Goal: Obtain resource: Download file/media

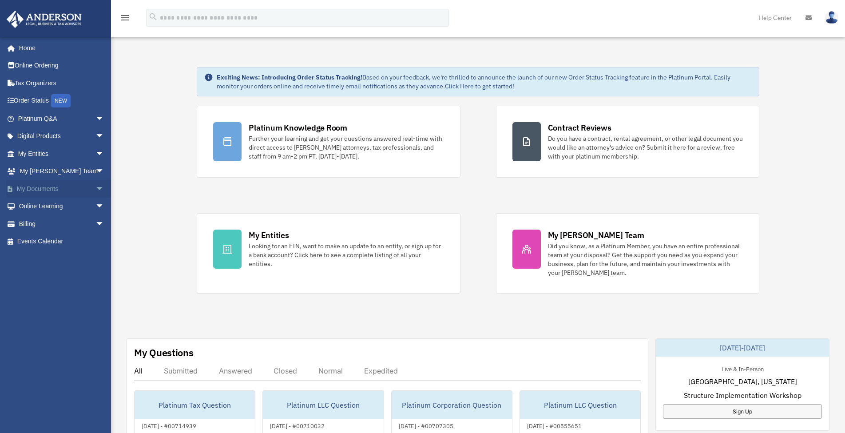
click at [95, 188] on span "arrow_drop_down" at bounding box center [104, 189] width 18 height 18
click at [37, 203] on link "Box" at bounding box center [64, 207] width 105 height 18
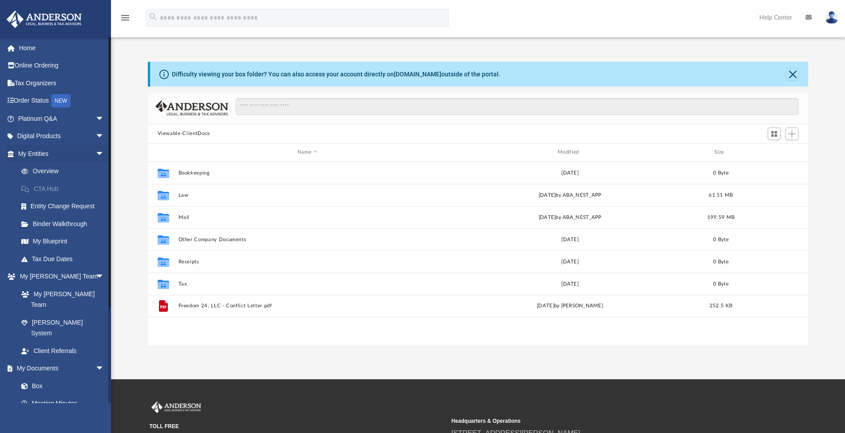
scroll to position [195, 653]
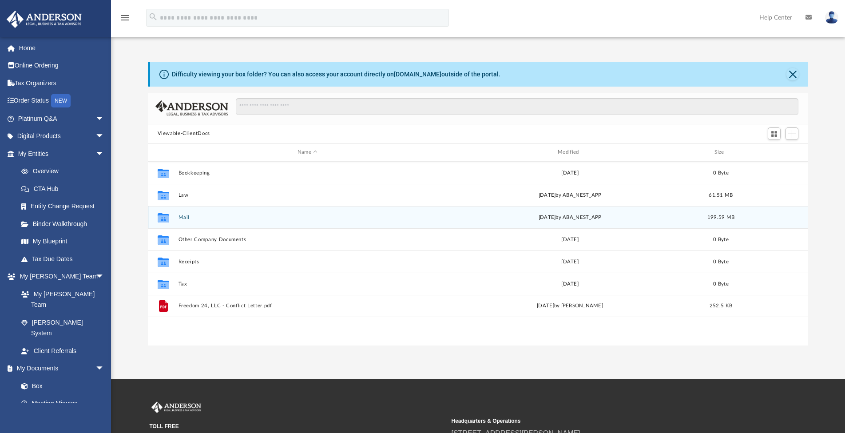
click at [186, 217] on button "Mail" at bounding box center [307, 217] width 258 height 6
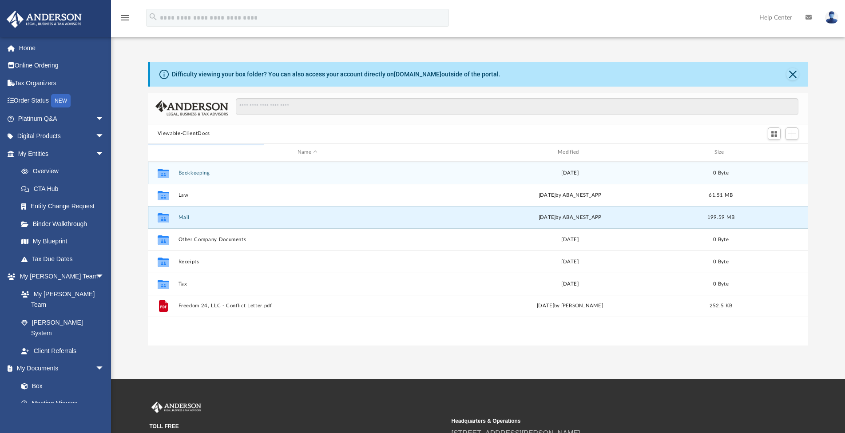
scroll to position [168, 653]
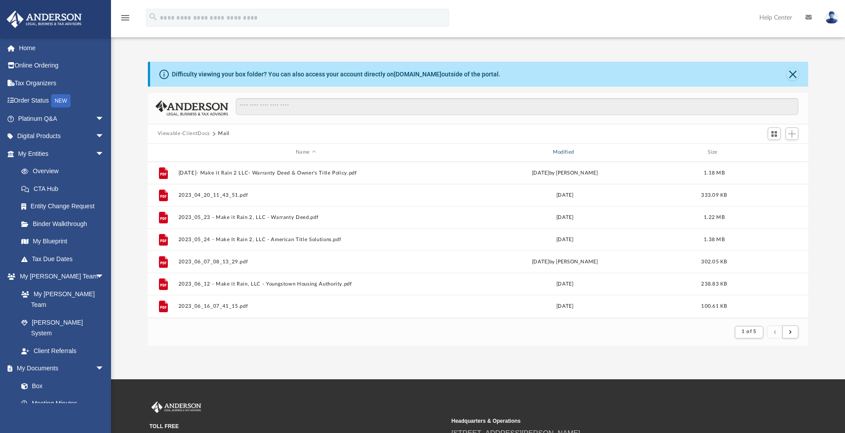
click at [560, 151] on div "Modified" at bounding box center [564, 152] width 255 height 8
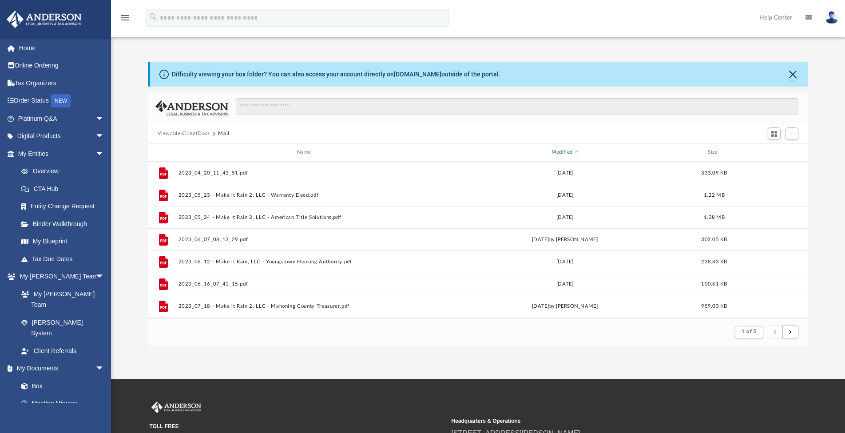
click at [560, 152] on div "Modified" at bounding box center [564, 152] width 255 height 8
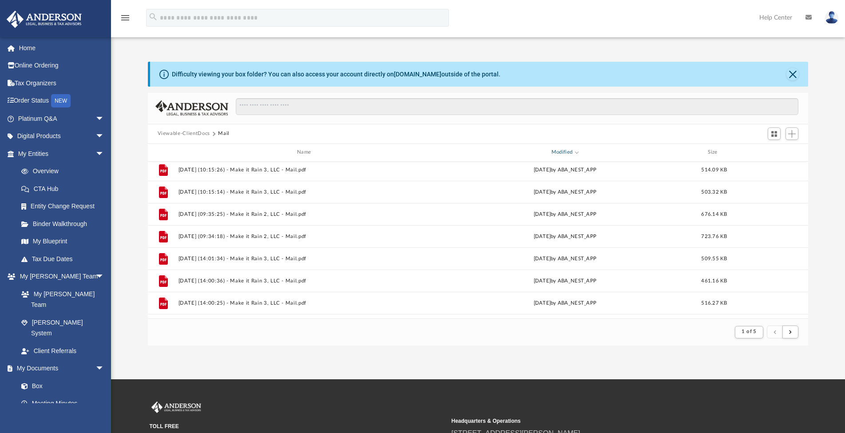
scroll to position [316, 0]
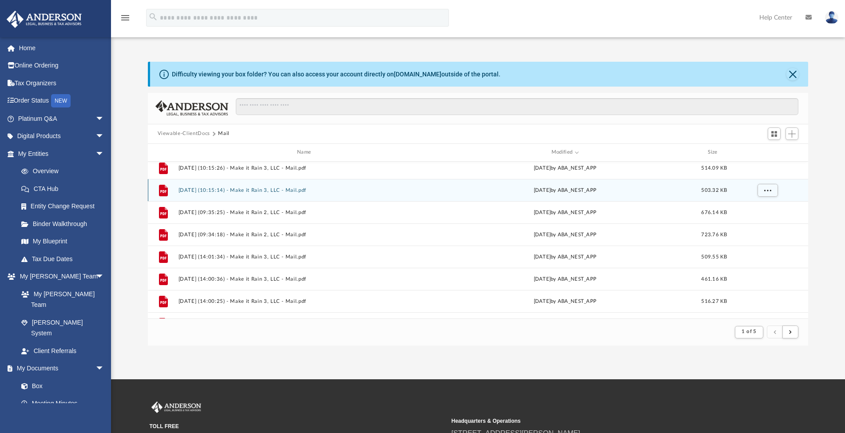
click at [305, 190] on button "[DATE] (10:15:14) - Make it Rain 3, LLC - Mail.pdf" at bounding box center [305, 190] width 255 height 6
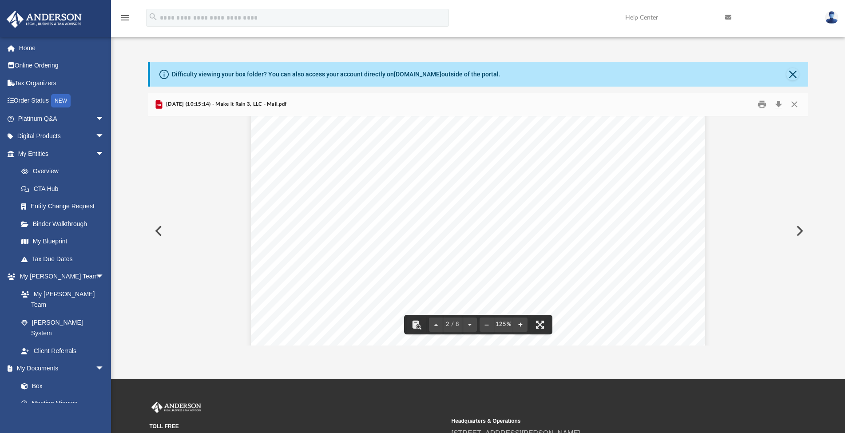
scroll to position [0, 0]
click at [795, 103] on button "Close" at bounding box center [794, 104] width 16 height 14
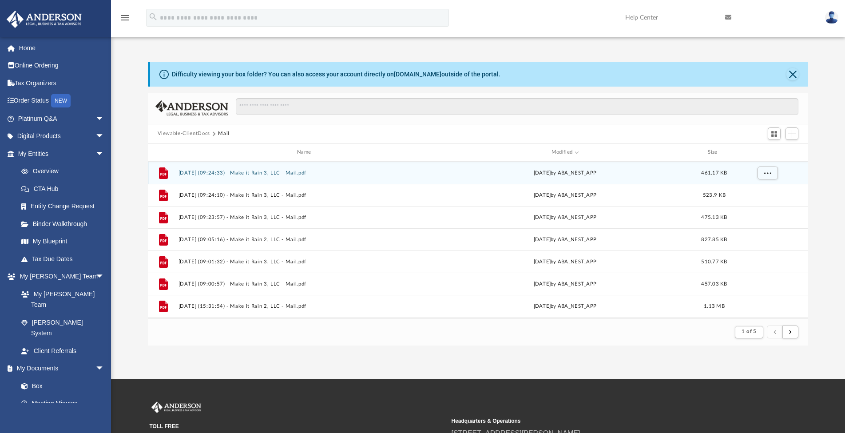
click at [297, 174] on button "[DATE] (09:24:33) - Make it Rain 3, LLC - Mail.pdf" at bounding box center [305, 173] width 255 height 6
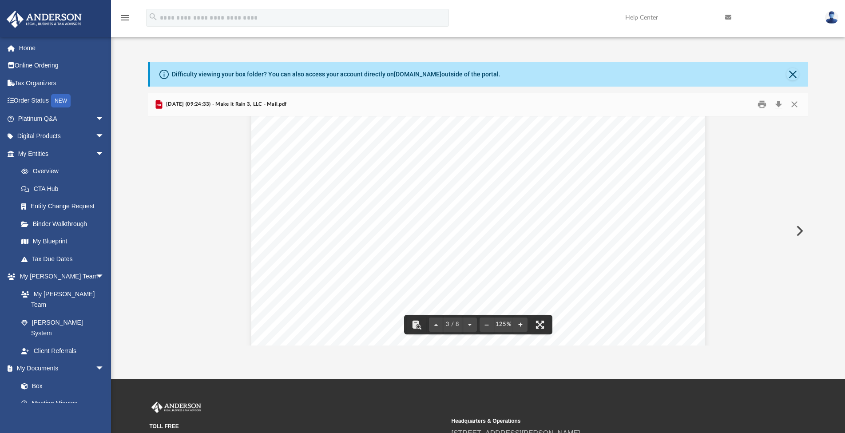
scroll to position [1378, 0]
click at [795, 104] on button "Close" at bounding box center [794, 104] width 16 height 14
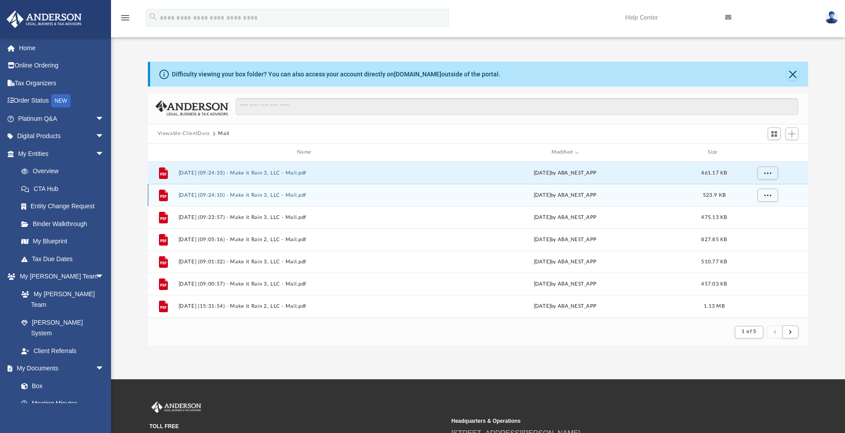
click at [302, 193] on button "[DATE] (09:24:10) - Make it Rain 3, LLC - Mail.pdf" at bounding box center [305, 195] width 255 height 6
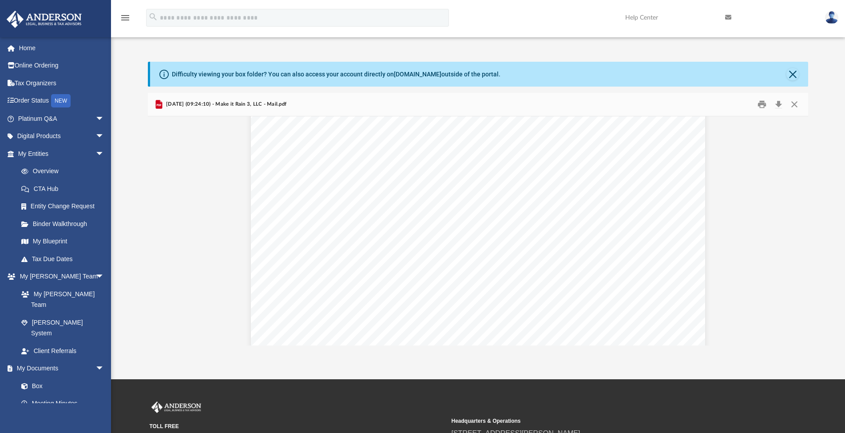
scroll to position [1581, 0]
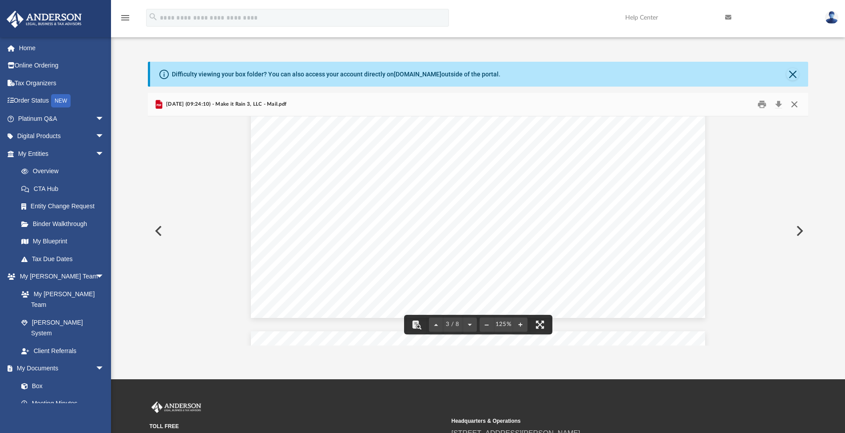
click at [794, 105] on button "Close" at bounding box center [794, 104] width 16 height 14
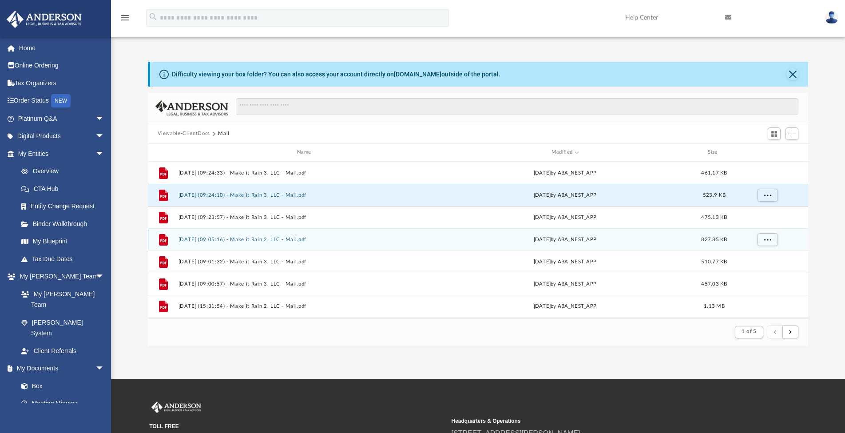
click at [299, 241] on button "[DATE] (09:05:16) - Make it Rain 2, LLC - Mail.pdf" at bounding box center [305, 240] width 255 height 6
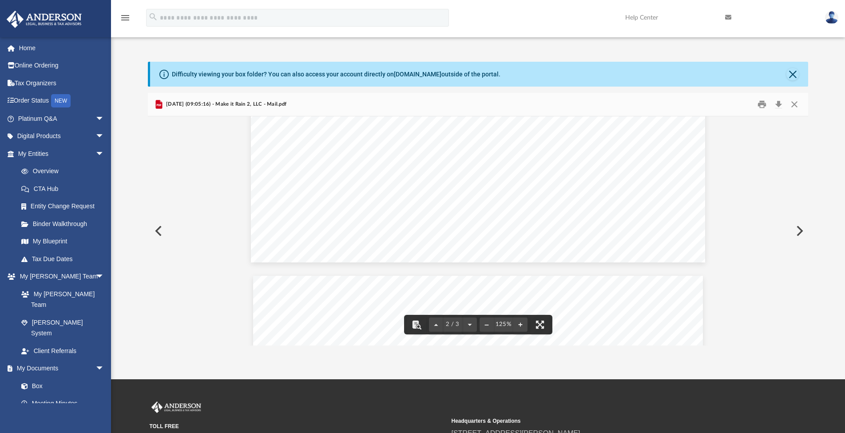
scroll to position [0, 0]
drag, startPoint x: 797, startPoint y: 107, endPoint x: 757, endPoint y: 102, distance: 40.7
click at [797, 107] on button "Close" at bounding box center [794, 104] width 16 height 14
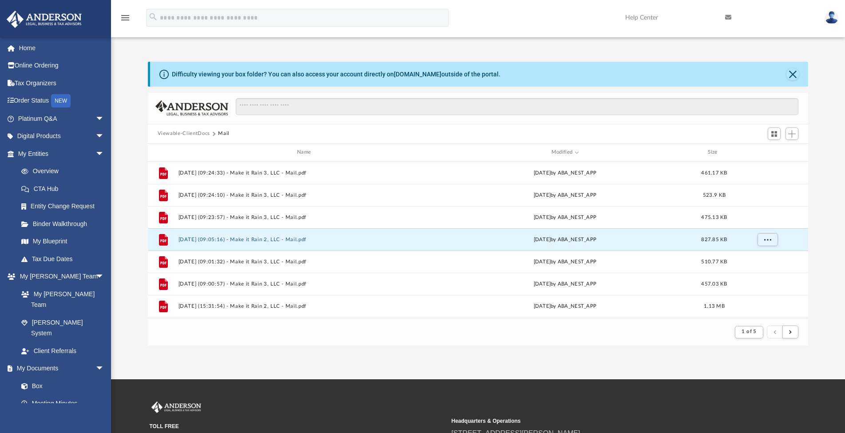
click at [829, 94] on div "Difficulty viewing your box folder? You can also access your account directly o…" at bounding box center [478, 204] width 734 height 284
